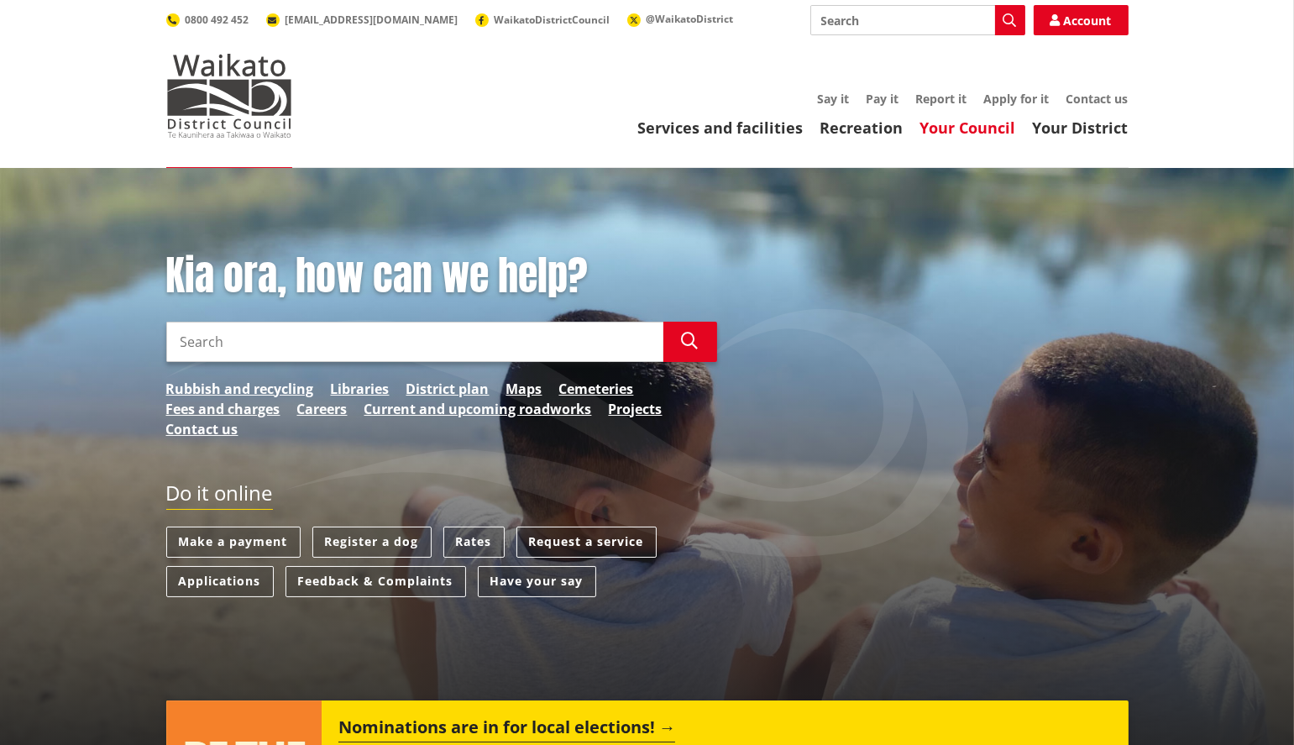
click at [949, 128] on link "Your Council" at bounding box center [968, 128] width 96 height 20
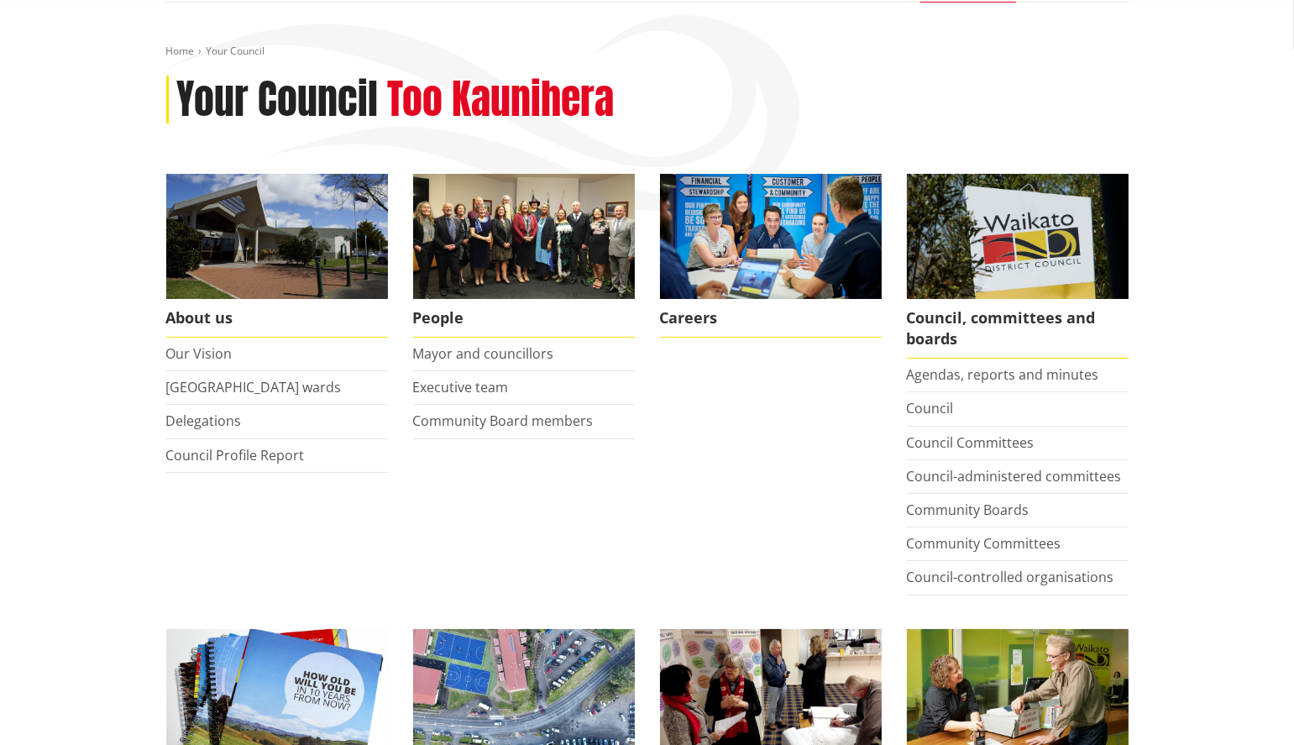
scroll to position [168, 0]
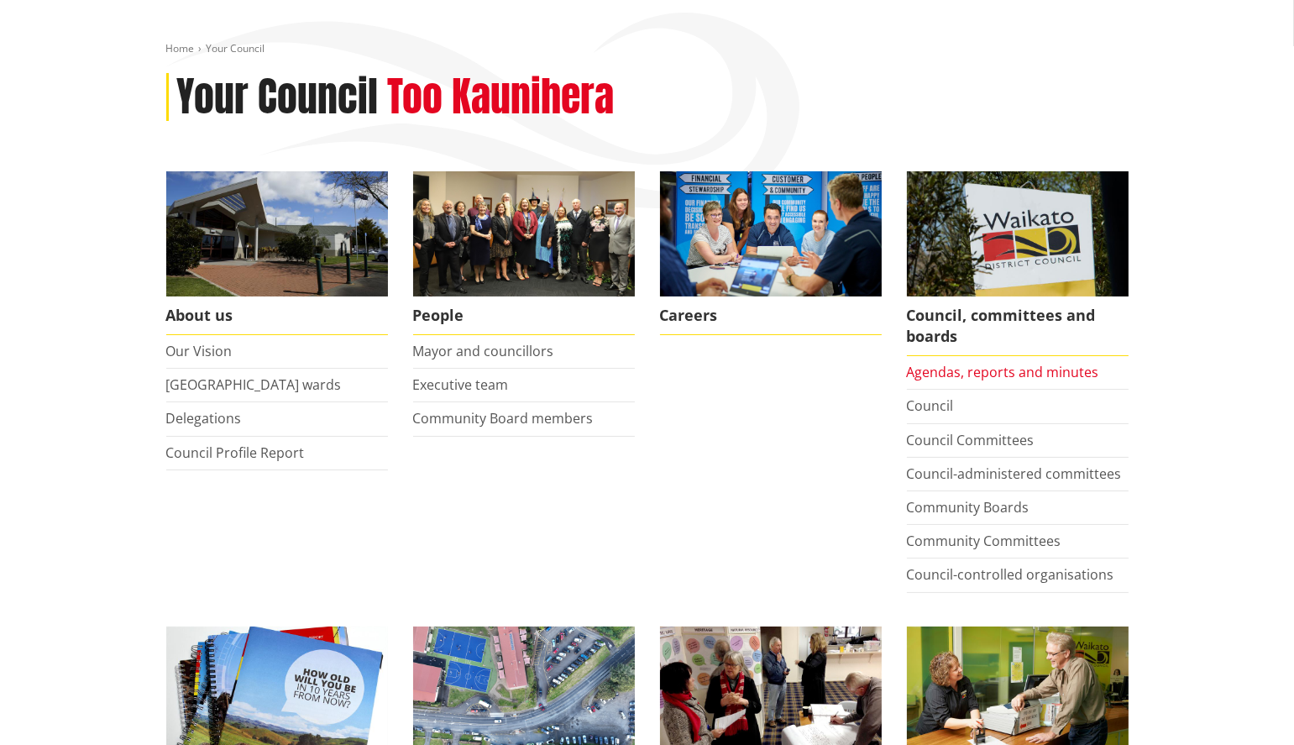
click at [978, 378] on link "Agendas, reports and minutes" at bounding box center [1003, 372] width 192 height 18
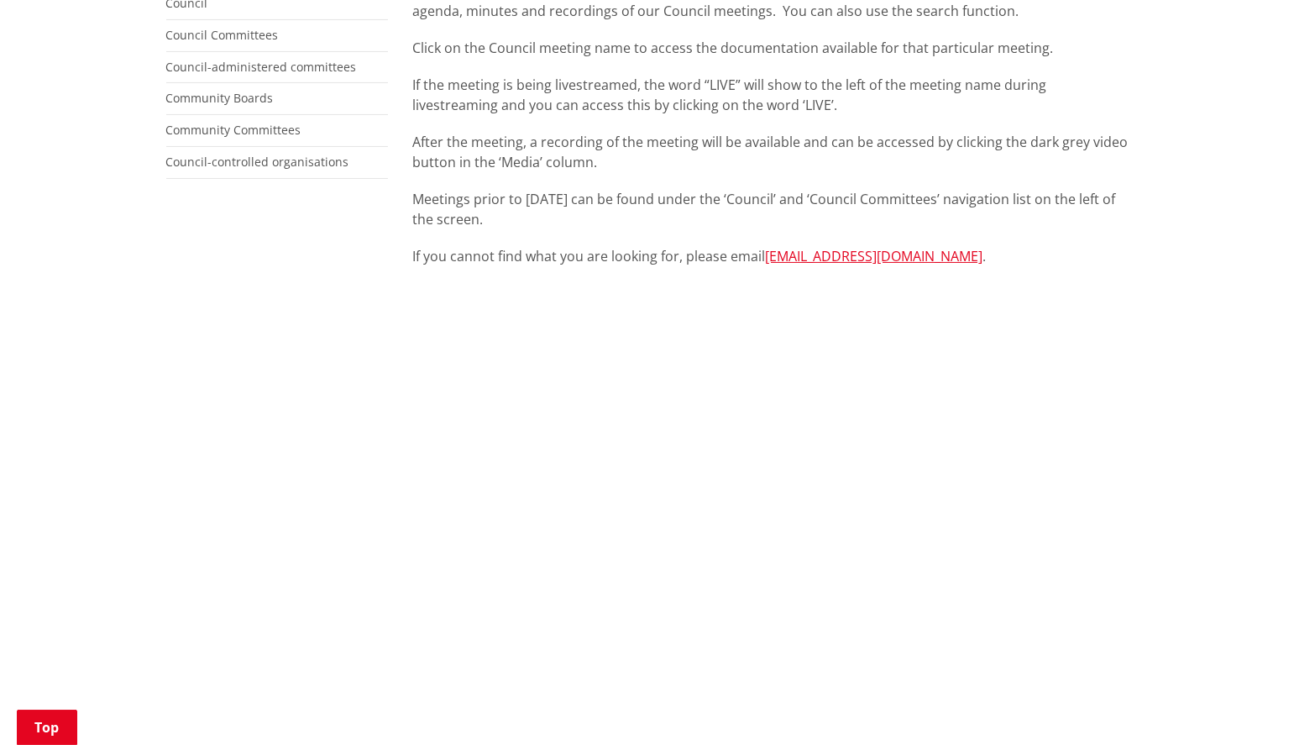
scroll to position [420, 0]
